Goal: Information Seeking & Learning: Learn about a topic

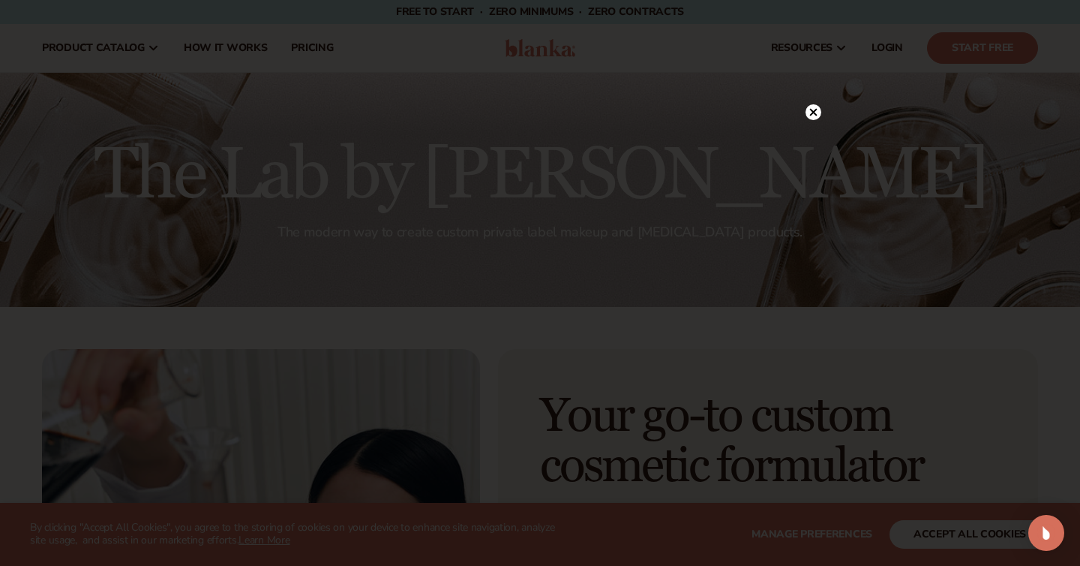
click at [809, 106] on circle at bounding box center [814, 112] width 16 height 16
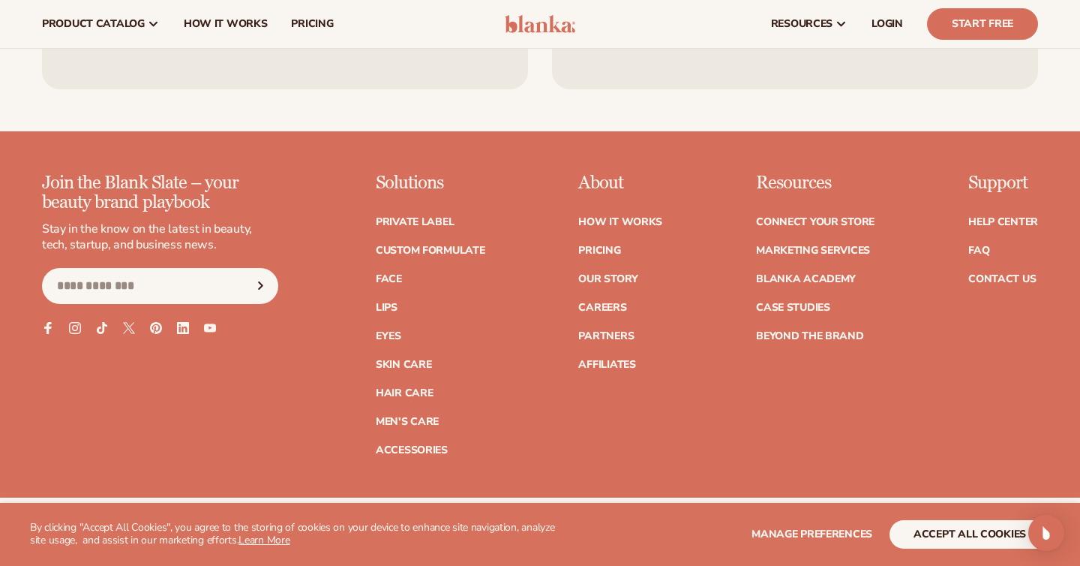
scroll to position [2076, 0]
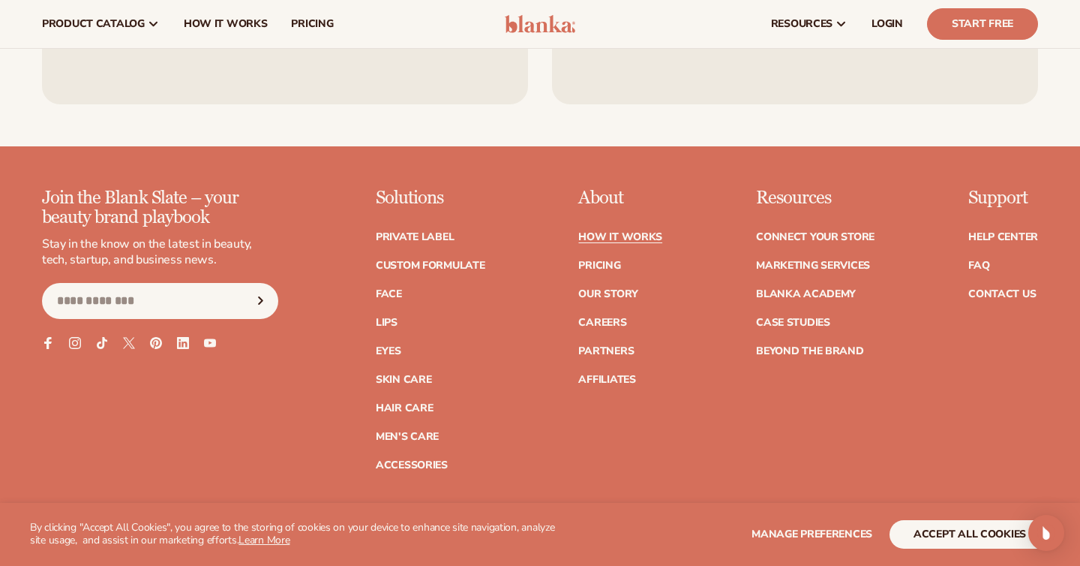
click at [616, 229] on ul "How It Works Pricing Our Story Careers Partners Affiliates" at bounding box center [620, 301] width 84 height 168
click at [601, 267] on link "Pricing" at bounding box center [599, 265] width 42 height 11
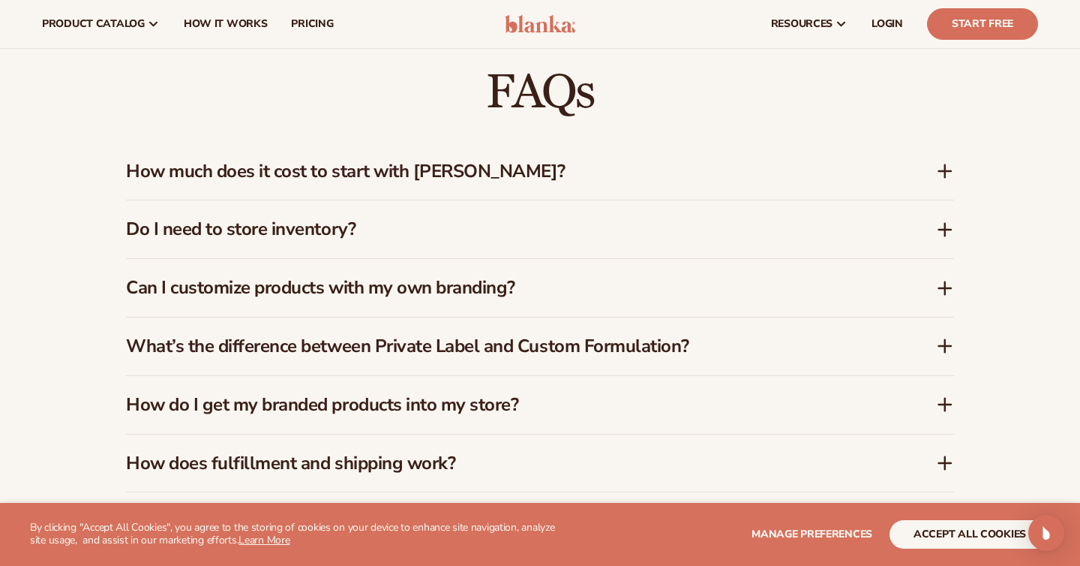
scroll to position [2117, 0]
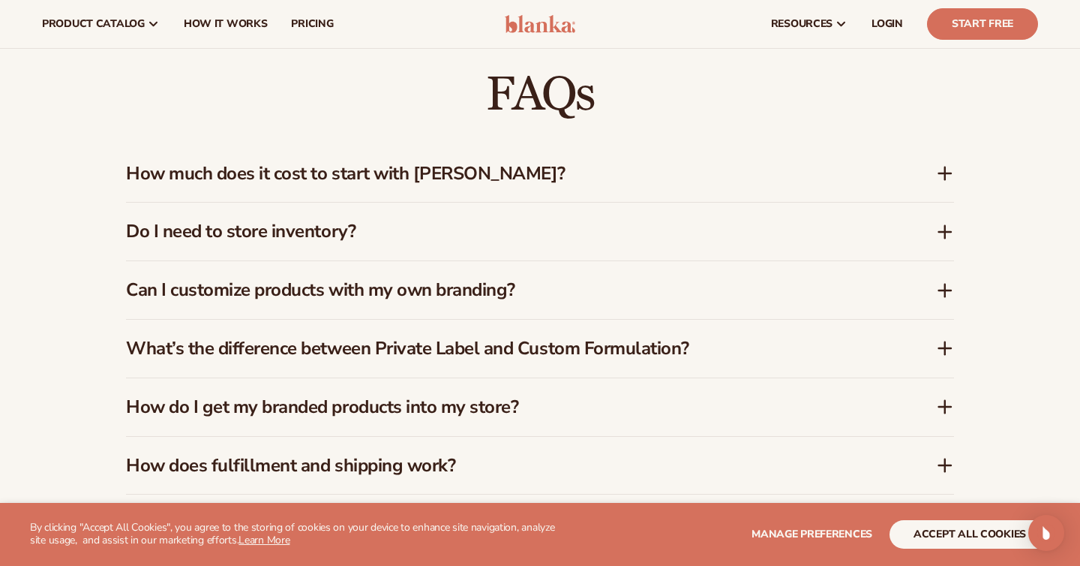
click at [581, 163] on h3 "How much does it cost to start with [PERSON_NAME]?" at bounding box center [508, 174] width 765 height 22
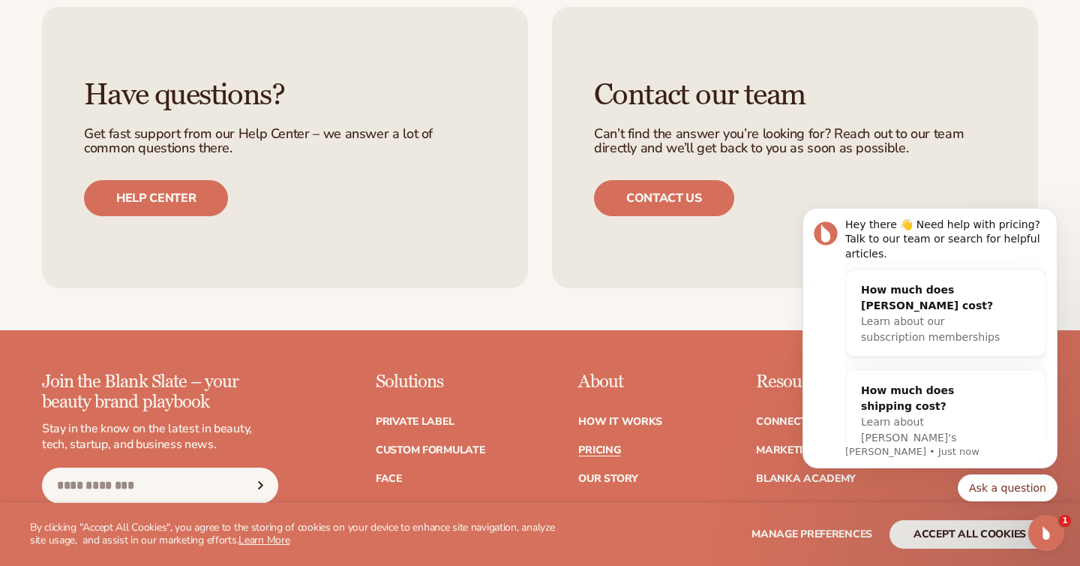
scroll to position [0, 0]
